Goal: Information Seeking & Learning: Learn about a topic

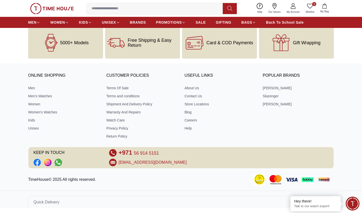
scroll to position [648, 0]
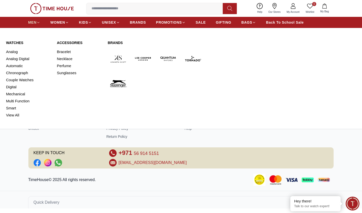
click at [34, 24] on span "MEN" at bounding box center [32, 22] width 8 height 5
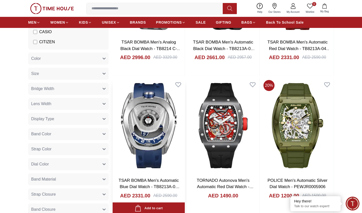
scroll to position [140, 0]
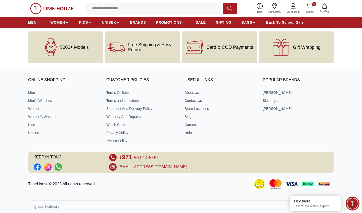
scroll to position [2812, 0]
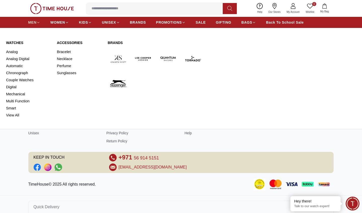
click at [34, 24] on span "MEN" at bounding box center [32, 22] width 8 height 5
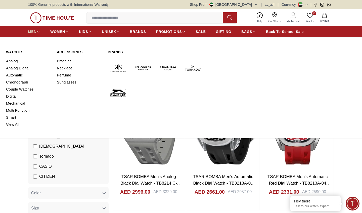
click at [37, 31] on icon at bounding box center [38, 32] width 4 height 4
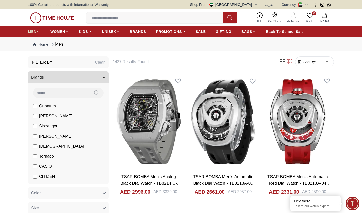
click at [37, 31] on icon at bounding box center [38, 32] width 4 height 4
click at [39, 16] on img at bounding box center [52, 17] width 44 height 11
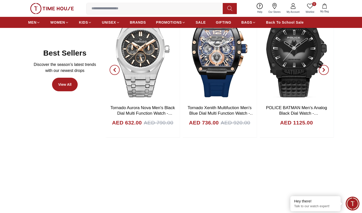
scroll to position [294, 0]
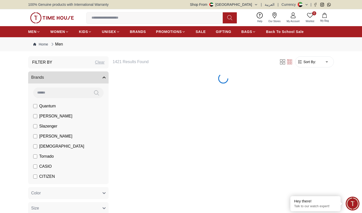
scroll to position [513, 0]
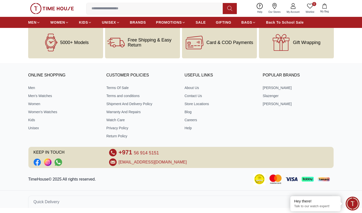
scroll to position [468, 0]
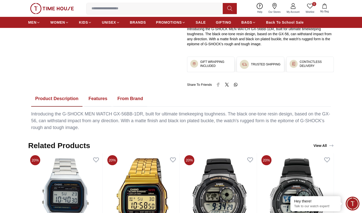
scroll to position [218, 0]
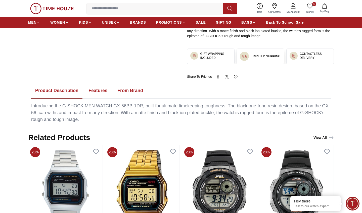
click at [101, 88] on button "Features" at bounding box center [98, 91] width 27 height 16
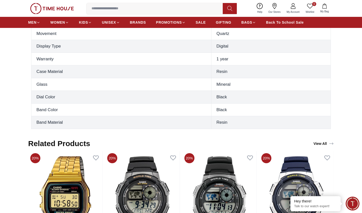
scroll to position [306, 0]
